Goal: Information Seeking & Learning: Learn about a topic

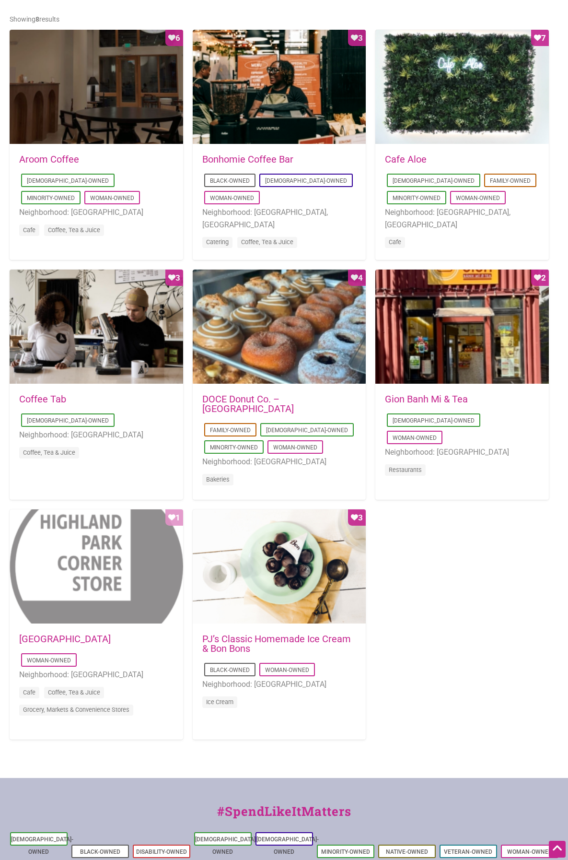
scroll to position [283, 0]
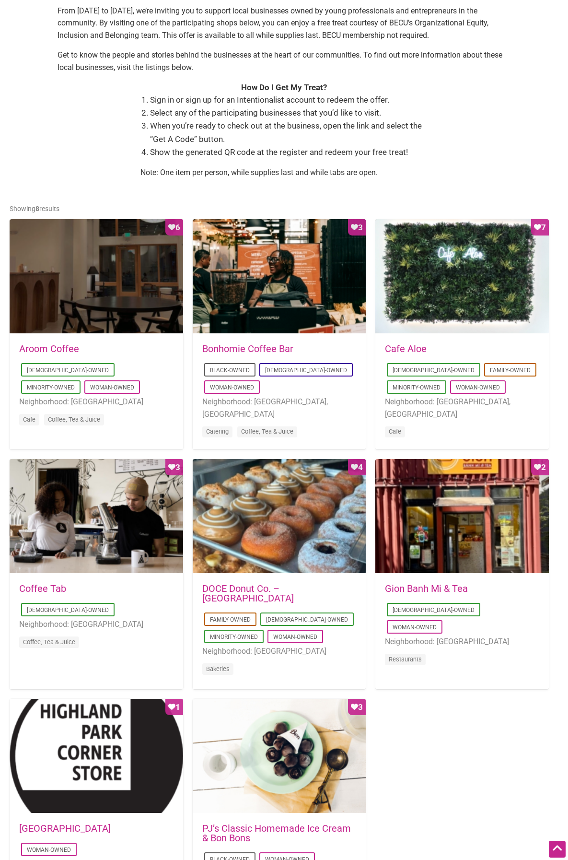
click at [150, 363] on ul "[DEMOGRAPHIC_DATA]-Owned Minority-Owned Woman-Owned Neighborhood: [GEOGRAPHIC_D…" at bounding box center [96, 395] width 154 height 69
click at [70, 350] on link "Aroom Coffee" at bounding box center [49, 349] width 60 height 12
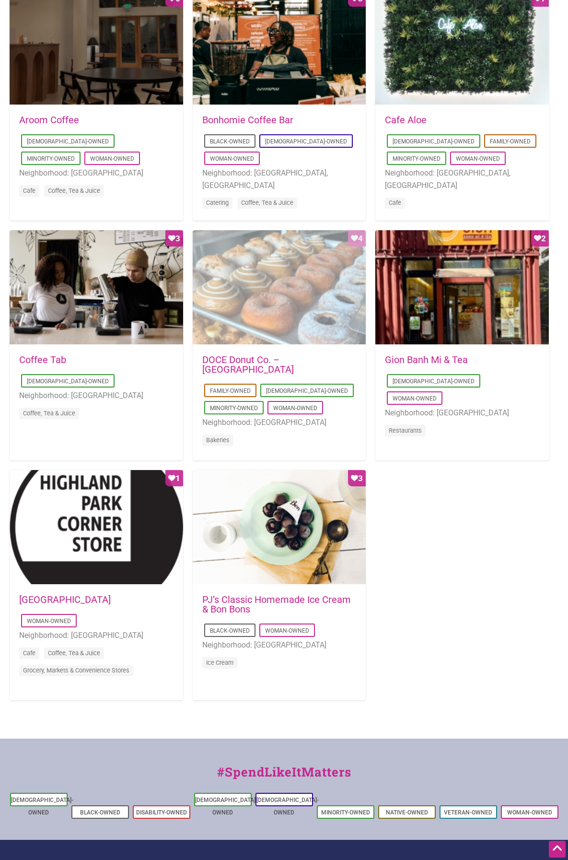
scroll to position [521, 0]
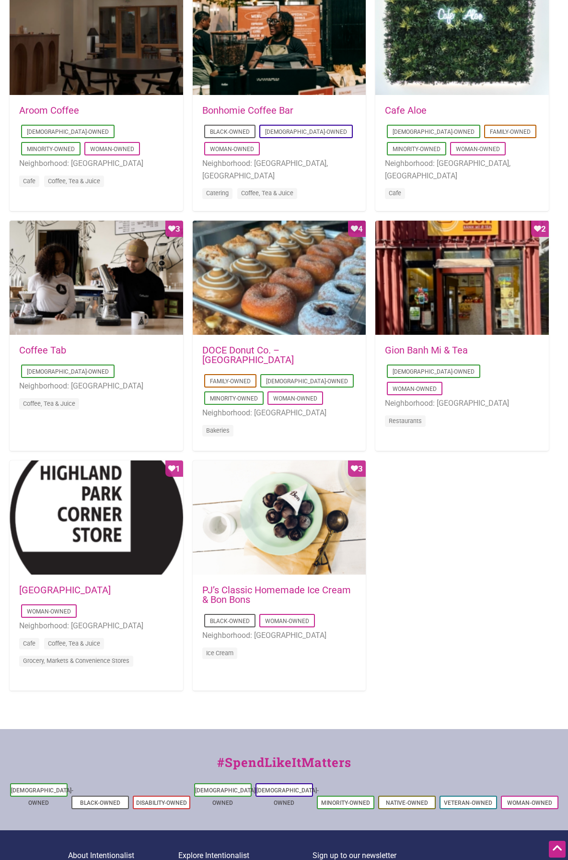
click at [422, 350] on link "Gion Banh Mi & Tea" at bounding box center [426, 350] width 83 height 12
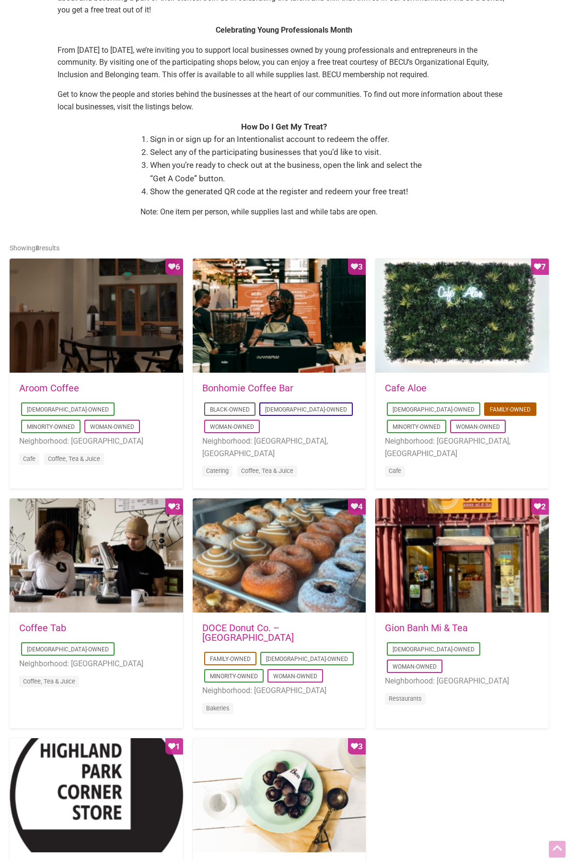
scroll to position [384, 0]
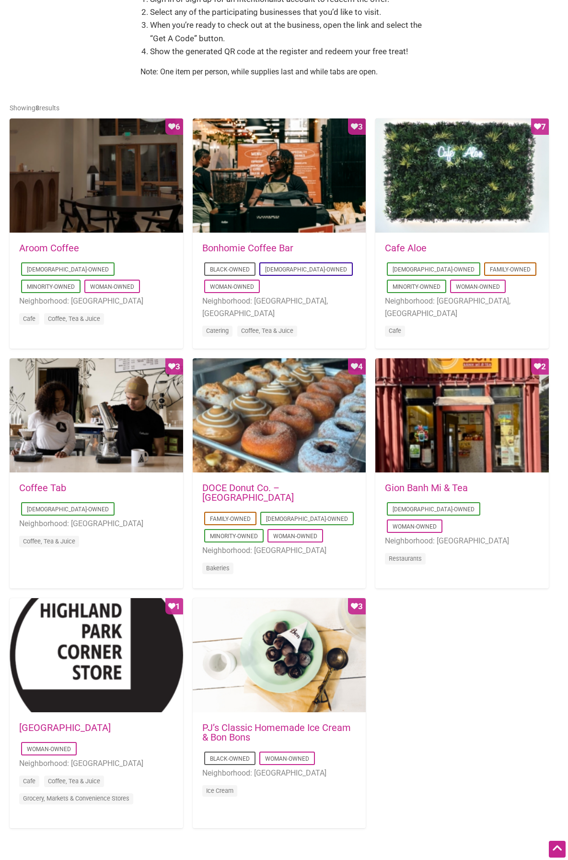
click at [423, 247] on link "Cafe Aloe" at bounding box center [406, 248] width 42 height 12
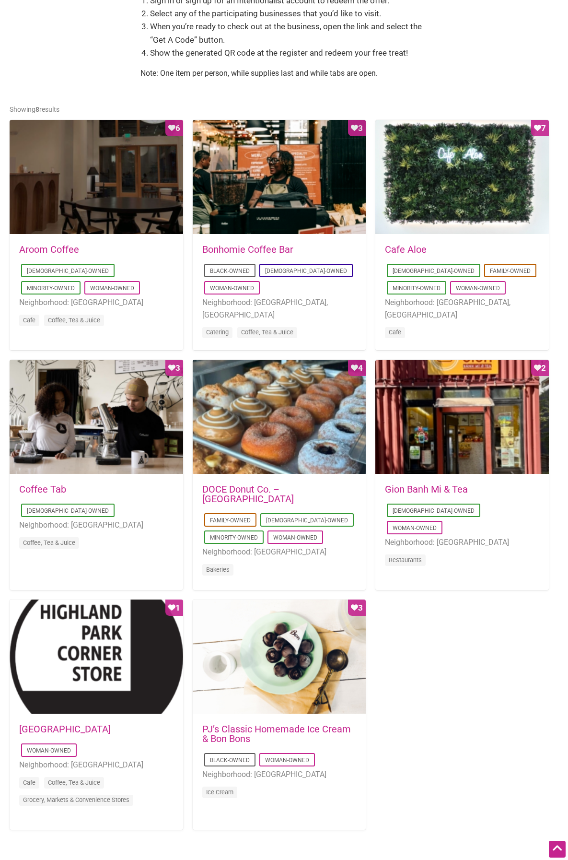
click at [238, 248] on link "Bonhomie Coffee Bar" at bounding box center [247, 250] width 91 height 12
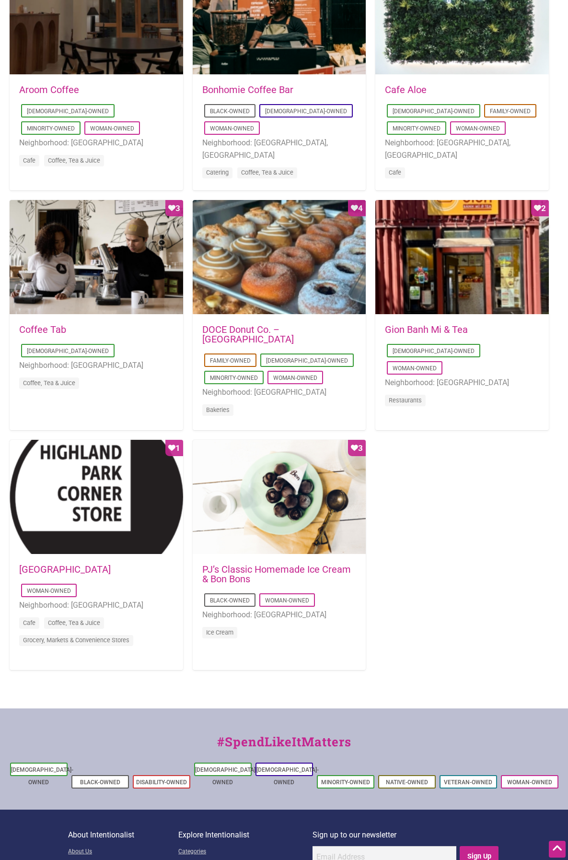
scroll to position [619, 0]
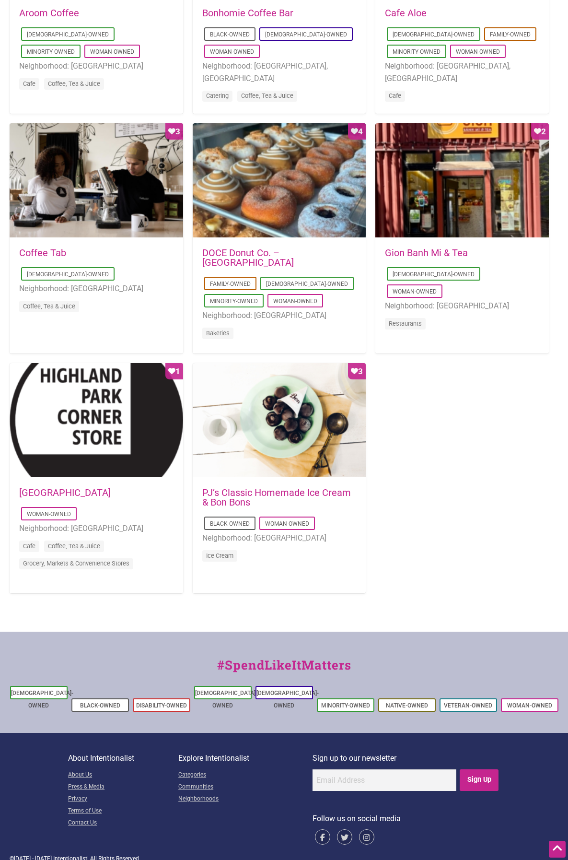
click at [51, 251] on link "Coffee Tab" at bounding box center [42, 253] width 47 height 12
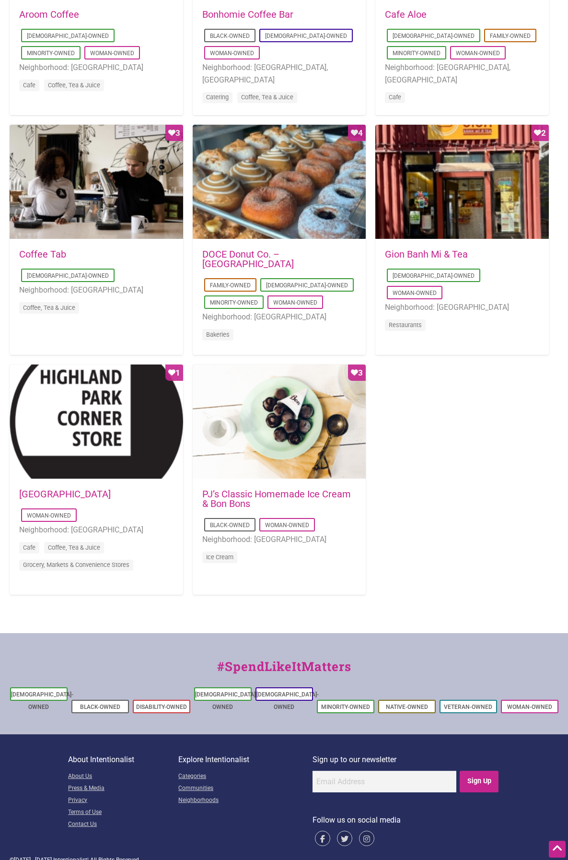
click at [281, 498] on link "PJ’s Classic Homemade Ice Cream & Bon Bons" at bounding box center [276, 498] width 149 height 21
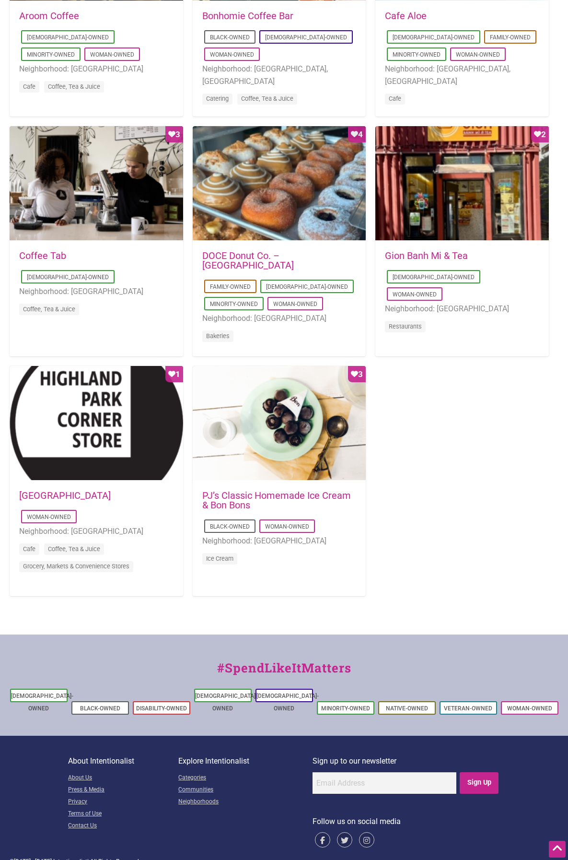
click at [93, 492] on link "Highland Park Corner Store" at bounding box center [65, 496] width 92 height 12
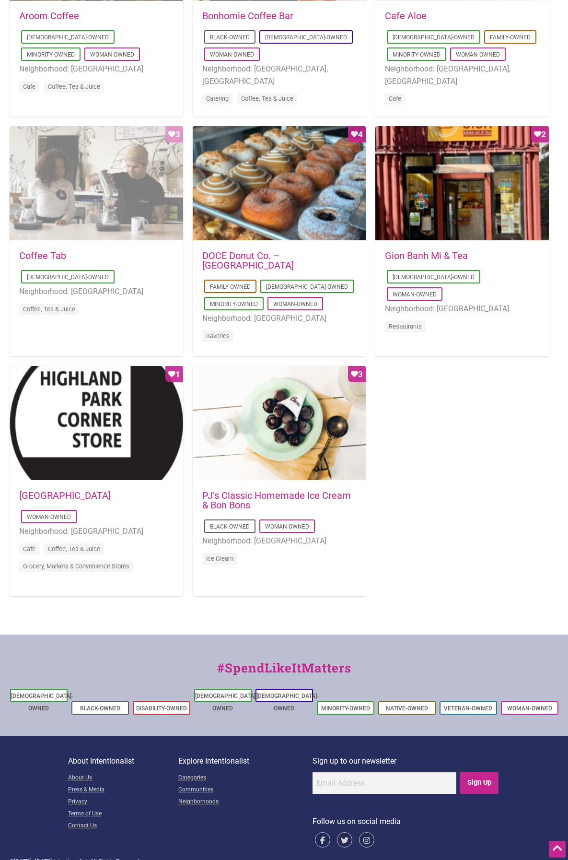
scroll to position [614, 0]
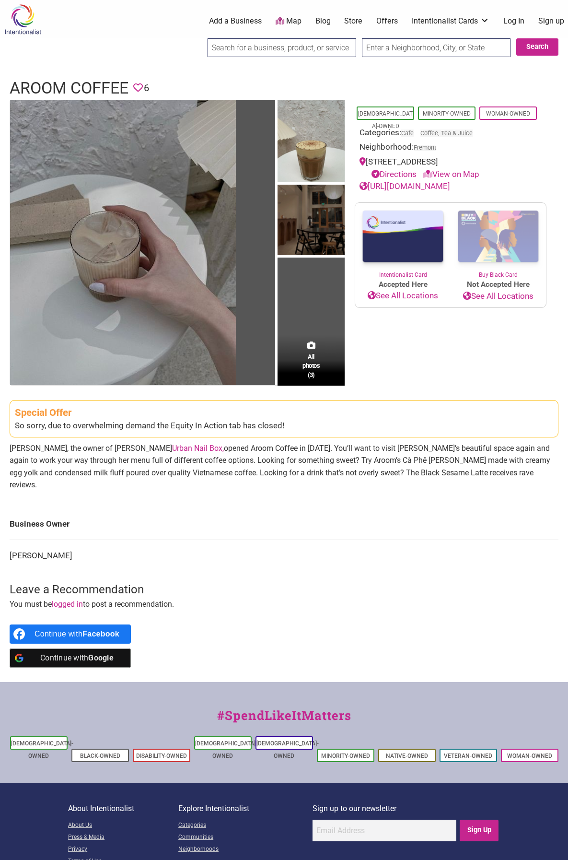
scroll to position [38, 0]
